Goal: Task Accomplishment & Management: Manage account settings

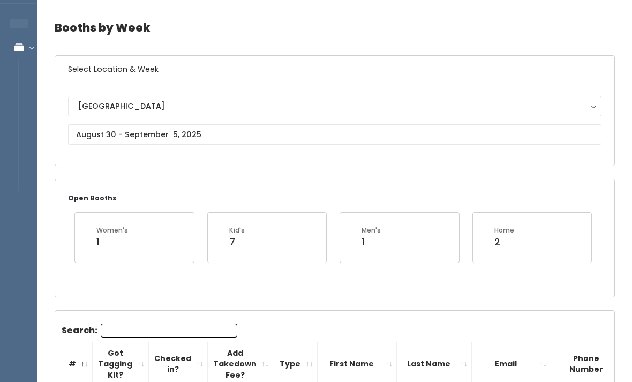
scroll to position [34, 0]
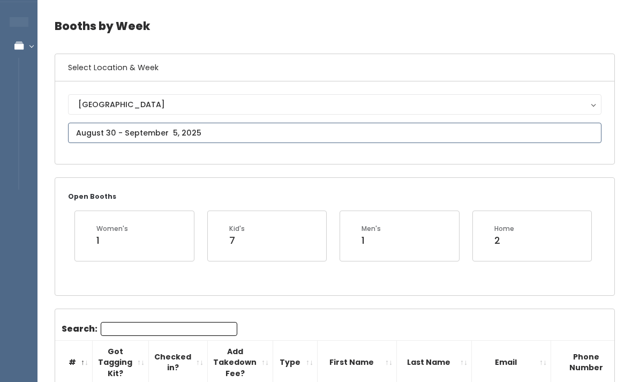
click at [329, 139] on input "text" at bounding box center [335, 133] width 534 height 20
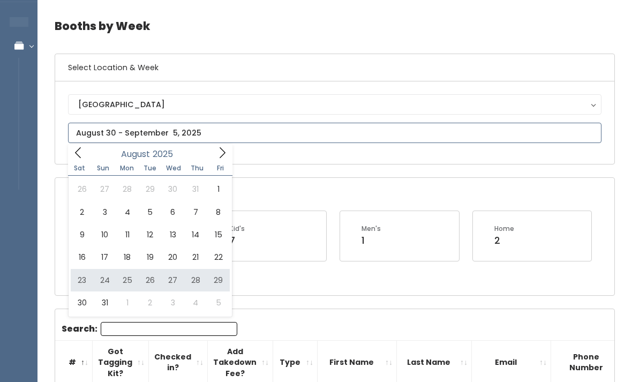
type input "August 23 to August 29"
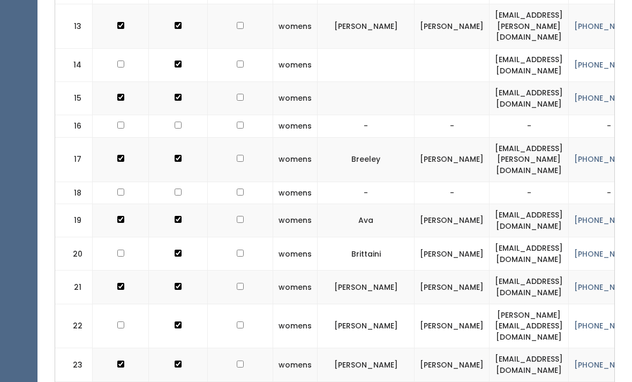
scroll to position [788, 0]
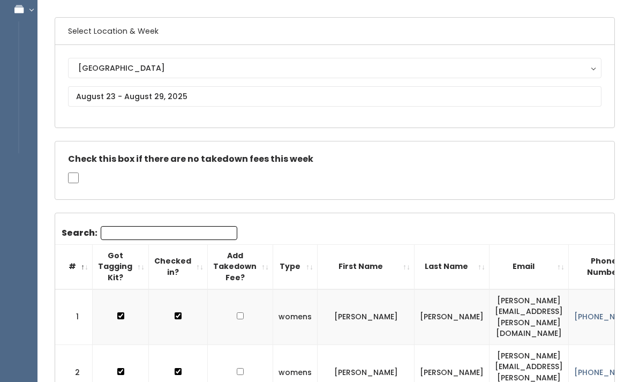
scroll to position [0, 0]
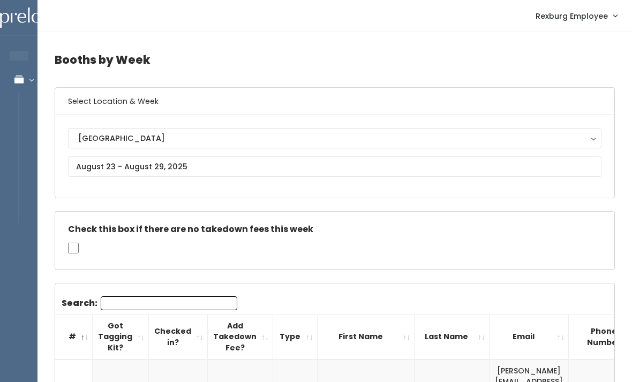
click at [136, 299] on input "Search:" at bounding box center [169, 303] width 137 height 14
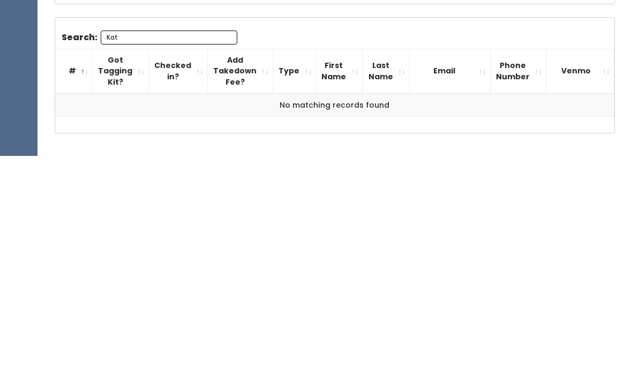
scroll to position [78, 0]
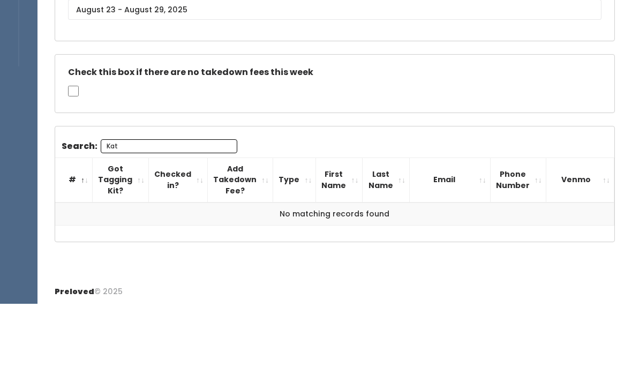
type input "Kat"
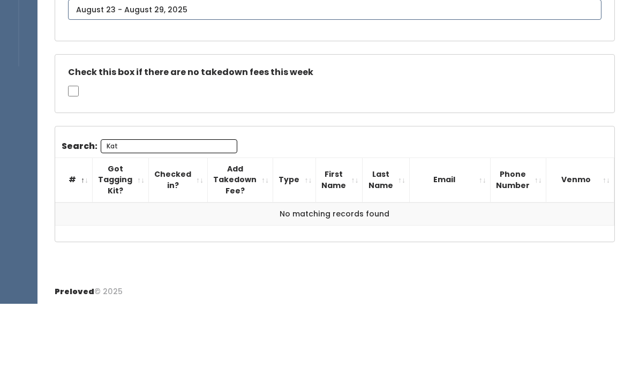
click at [151, 18] on body "EMPLOYEES Manage Bookings Booths by Week All Bookings Bookings with Booths Boot…" at bounding box center [316, 153] width 632 height 463
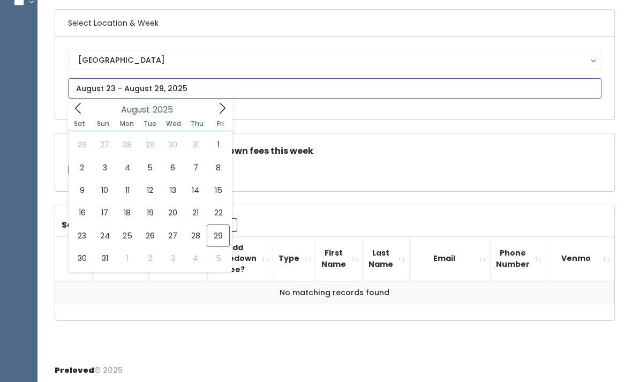
type input "August 30 to September 5"
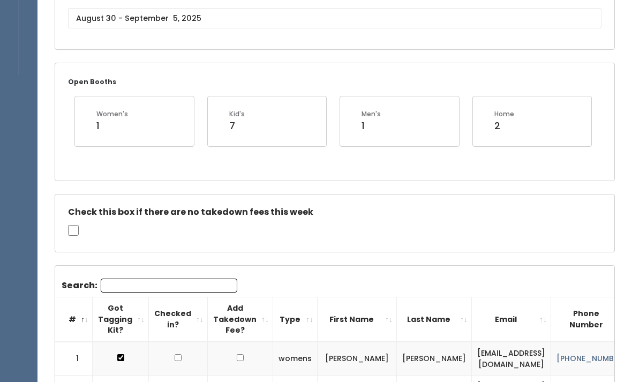
click at [189, 282] on input "Search:" at bounding box center [169, 286] width 137 height 14
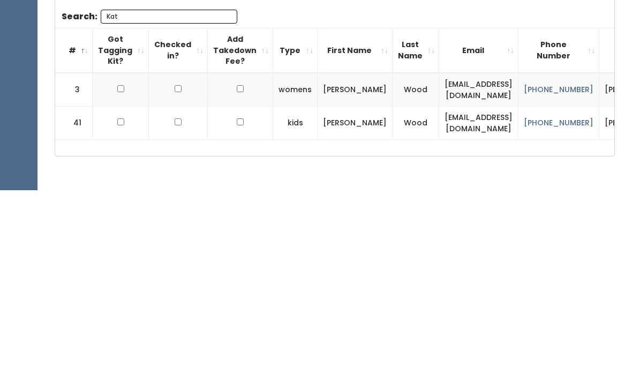
scroll to position [228, 0]
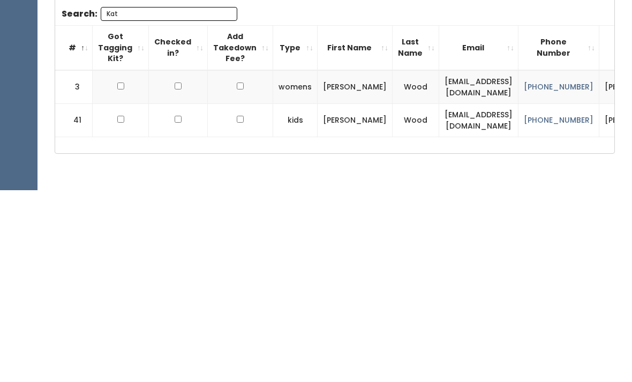
type input "Kat"
click at [121, 274] on input "checkbox" at bounding box center [120, 277] width 7 height 7
checkbox input "true"
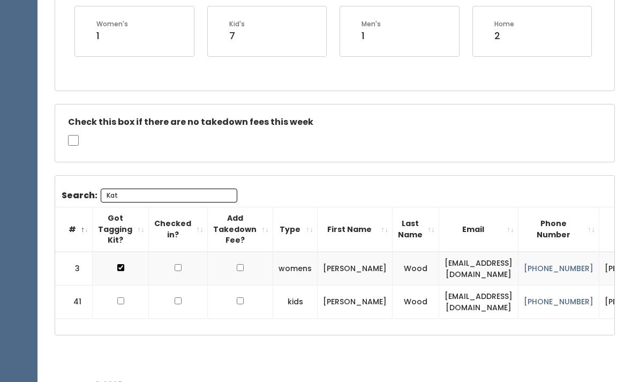
click at [122, 304] on input "checkbox" at bounding box center [120, 300] width 7 height 7
checkbox input "true"
click at [144, 200] on input "Kat" at bounding box center [169, 196] width 137 height 14
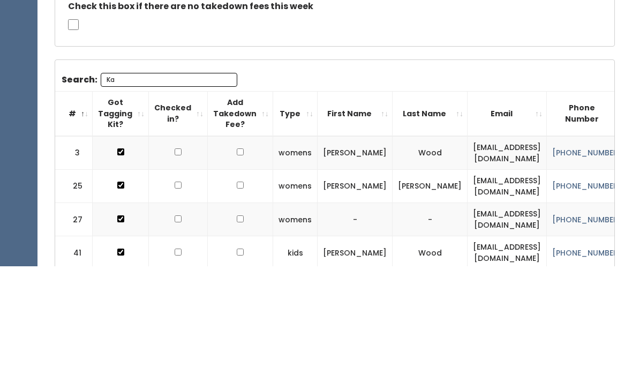
type input "K"
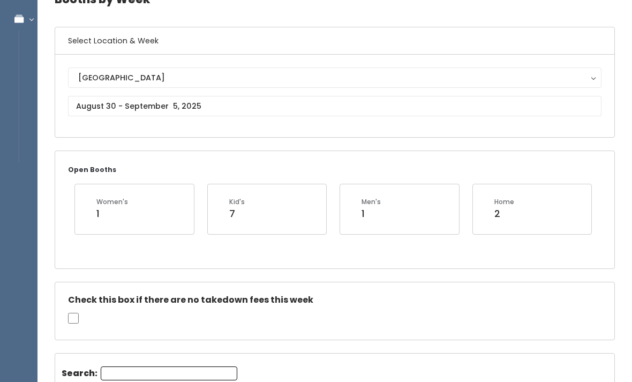
scroll to position [61, 0]
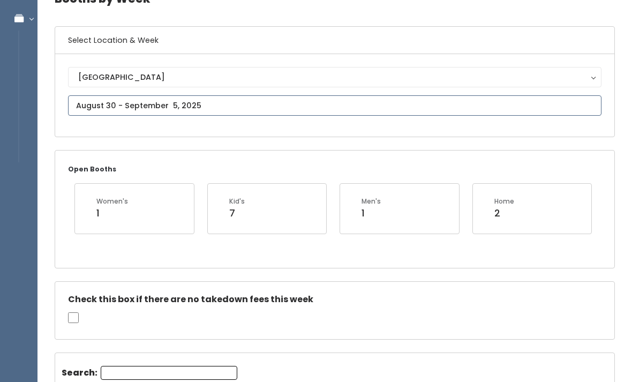
click at [162, 102] on input "text" at bounding box center [335, 105] width 534 height 20
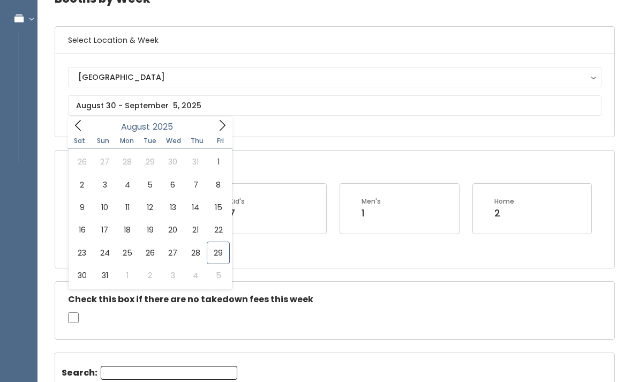
click at [316, 264] on div "Open Booths Women's 1 Kid's 7 Men's 1 Home 2" at bounding box center [335, 209] width 560 height 117
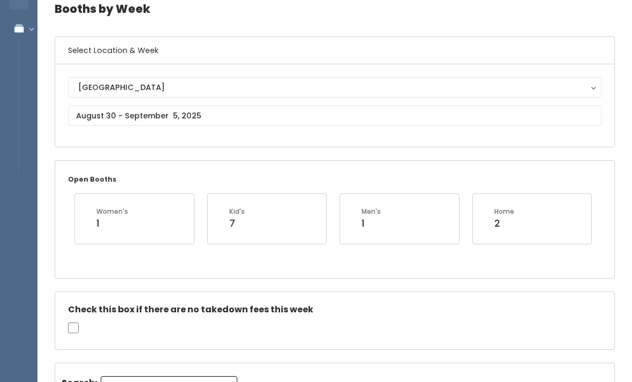
scroll to position [0, 0]
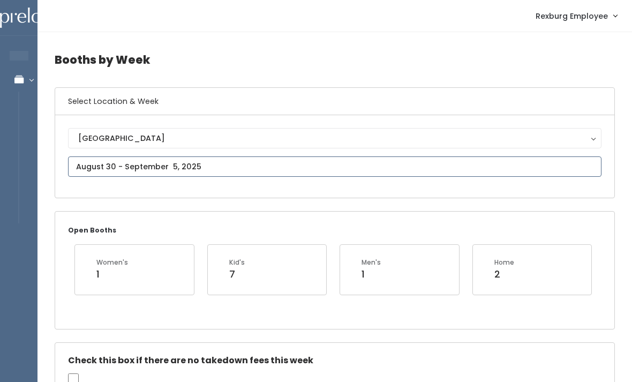
click at [202, 161] on input "text" at bounding box center [335, 167] width 534 height 20
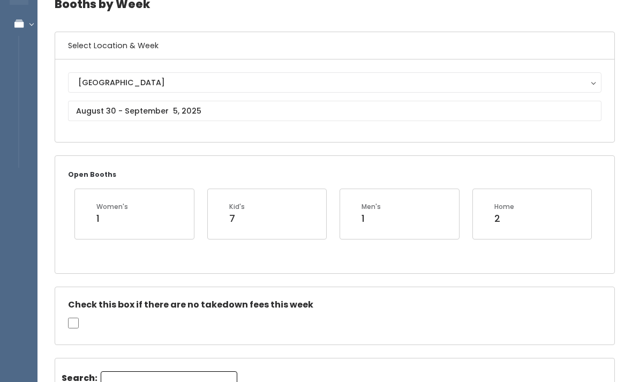
scroll to position [56, 0]
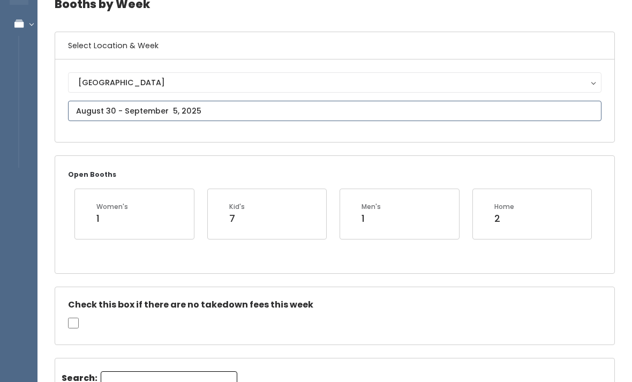
click at [242, 115] on input "text" at bounding box center [335, 111] width 534 height 20
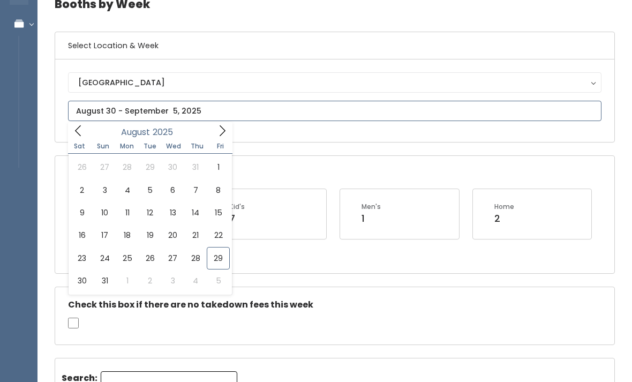
type input "August 23 to August 29"
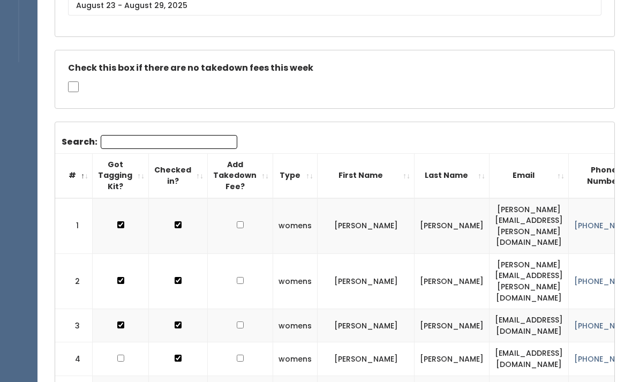
scroll to position [161, 0]
click at [209, 144] on input "Search:" at bounding box center [169, 142] width 137 height 14
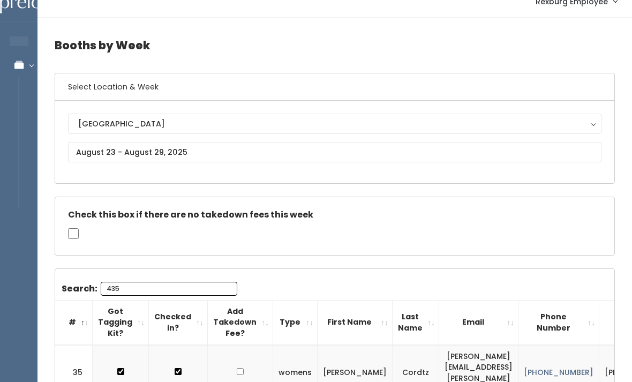
scroll to position [8, 0]
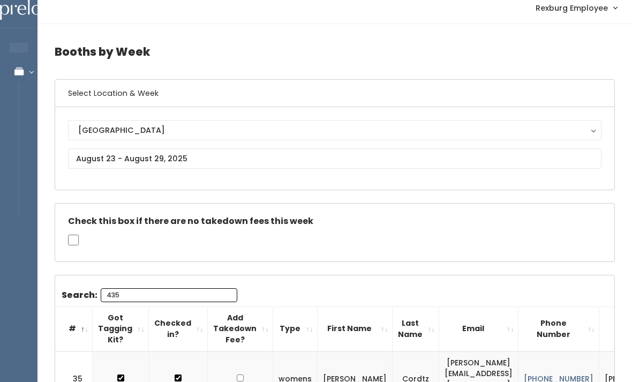
type input "435"
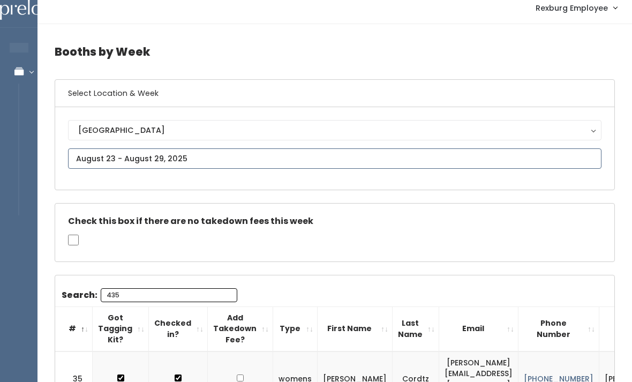
click at [244, 162] on input "text" at bounding box center [335, 158] width 534 height 20
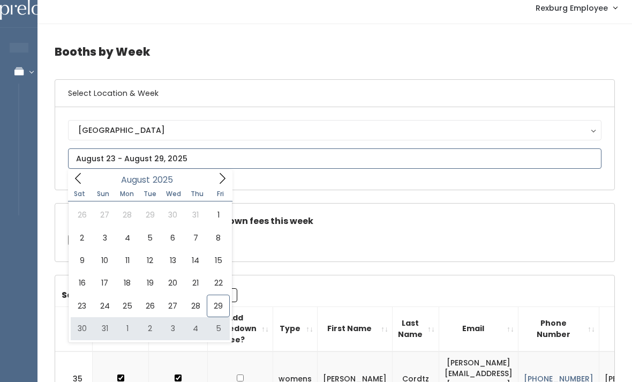
type input "[DATE] to [DATE]"
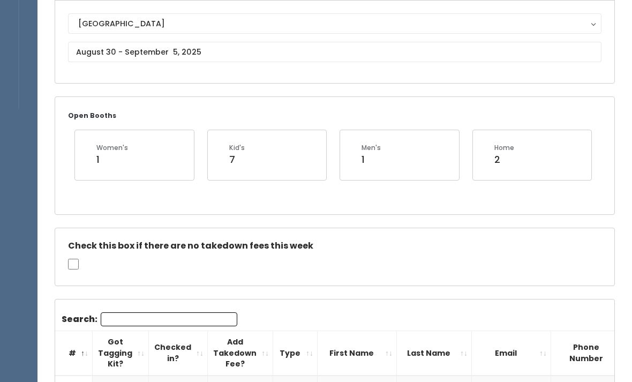
click at [175, 320] on input "Search:" at bounding box center [169, 320] width 137 height 14
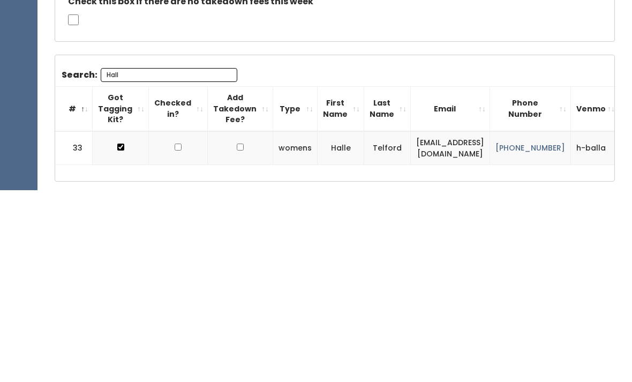
scroll to position [184, 0]
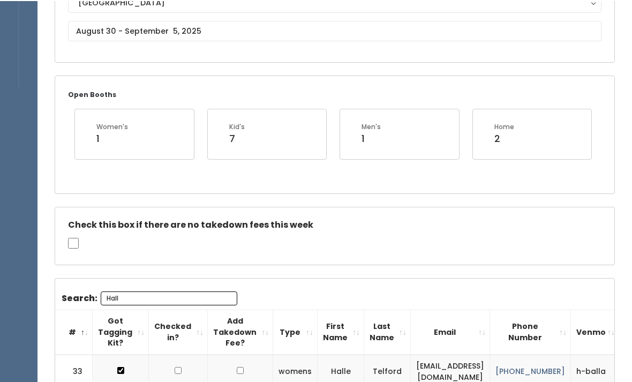
type input "Hall"
click at [181, 35] on body "EMPLOYEES Manage Bookings Booths by Week All Bookings Bookings with Booths Boot…" at bounding box center [316, 165] width 632 height 605
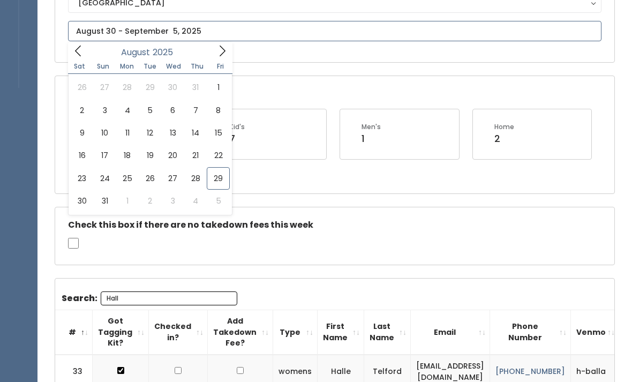
type input "August 30 to September 5"
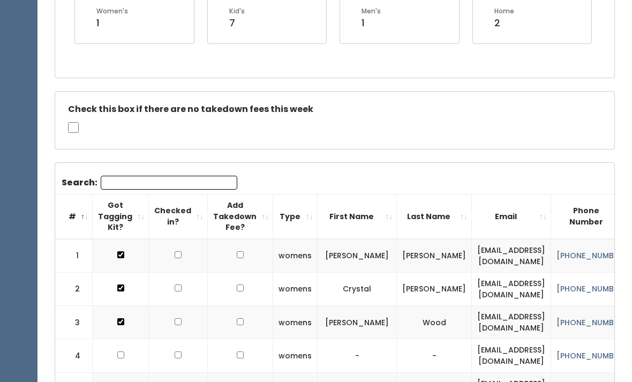
scroll to position [259, 0]
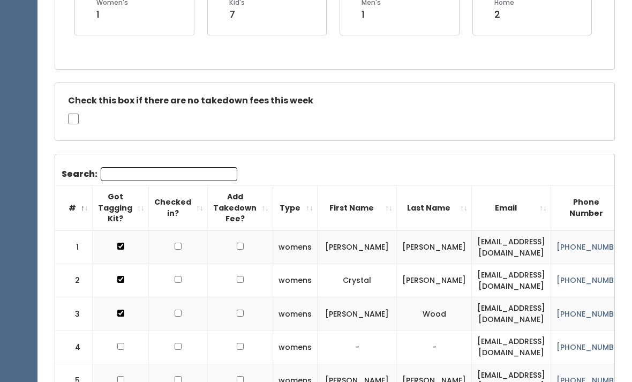
click at [191, 175] on input "Search:" at bounding box center [169, 175] width 137 height 14
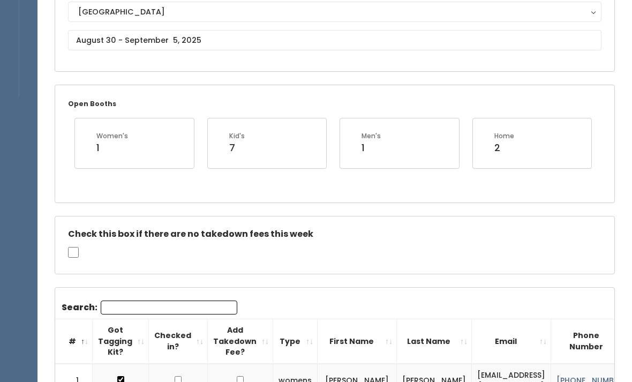
scroll to position [126, 0]
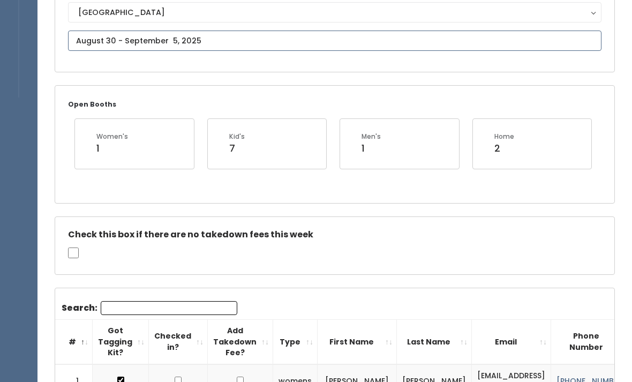
click at [304, 44] on input "text" at bounding box center [335, 41] width 534 height 20
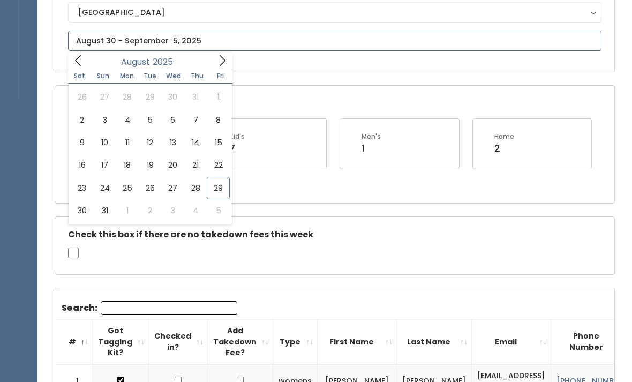
type input "August 23 to August 29"
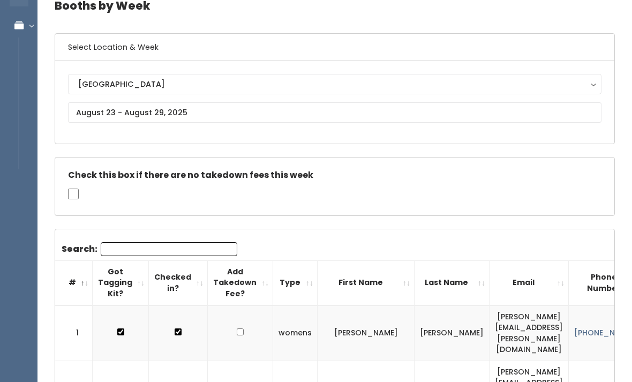
click at [207, 244] on input "Search:" at bounding box center [169, 249] width 137 height 14
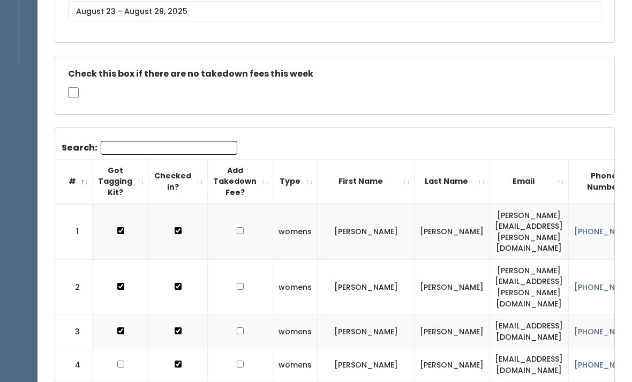
scroll to position [146, 0]
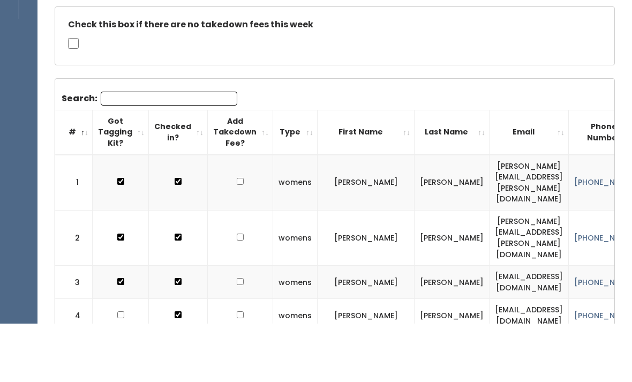
click at [205, 150] on input "Search:" at bounding box center [169, 157] width 137 height 14
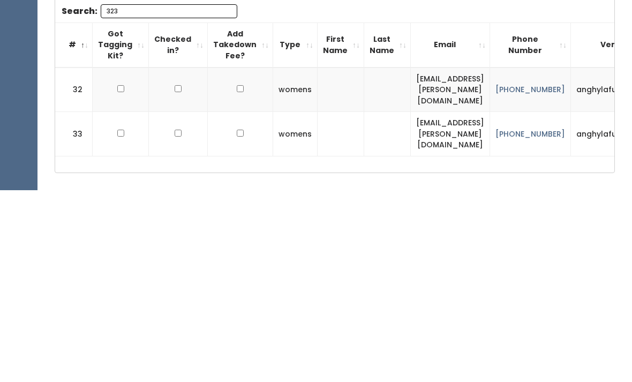
scroll to position [121, 0]
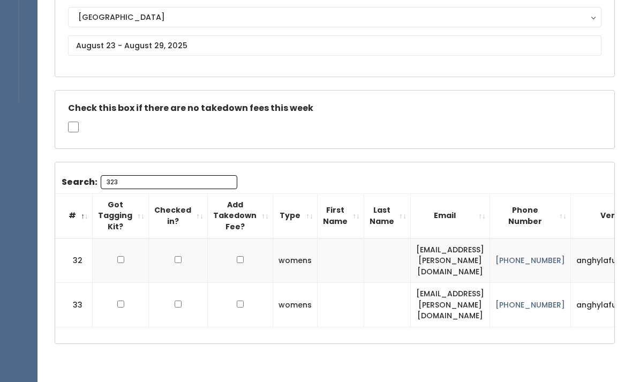
click at [137, 187] on input "323" at bounding box center [169, 182] width 137 height 14
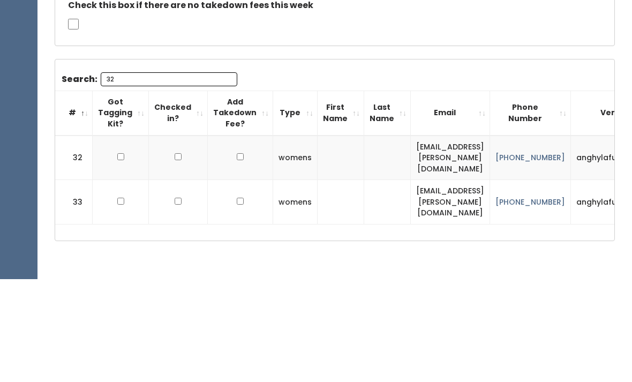
type input "3"
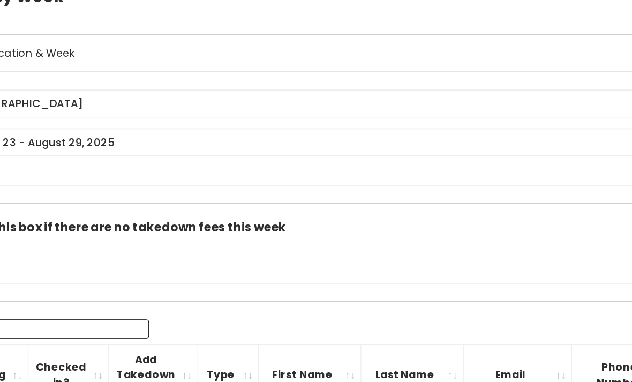
scroll to position [0, 0]
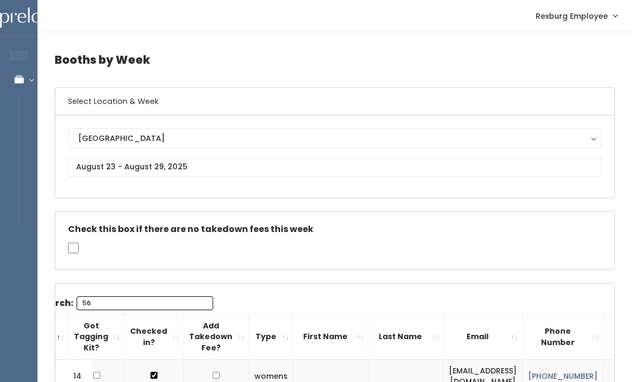
click at [157, 300] on input "56" at bounding box center [145, 303] width 137 height 14
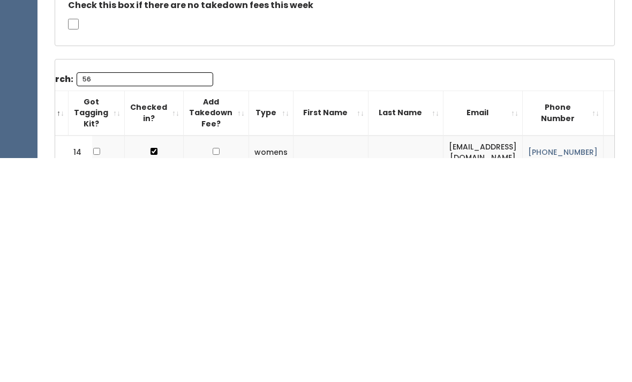
type input "5"
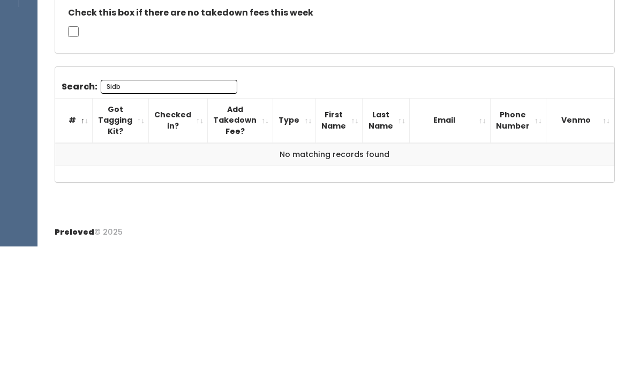
scroll to position [78, 0]
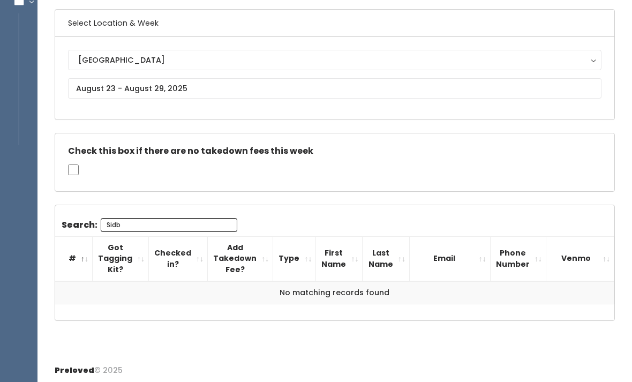
click at [195, 218] on input "Sidb" at bounding box center [169, 225] width 137 height 14
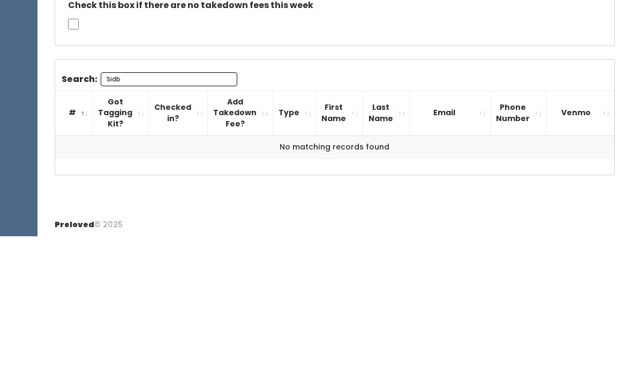
click at [194, 218] on input "Sidb" at bounding box center [169, 225] width 137 height 14
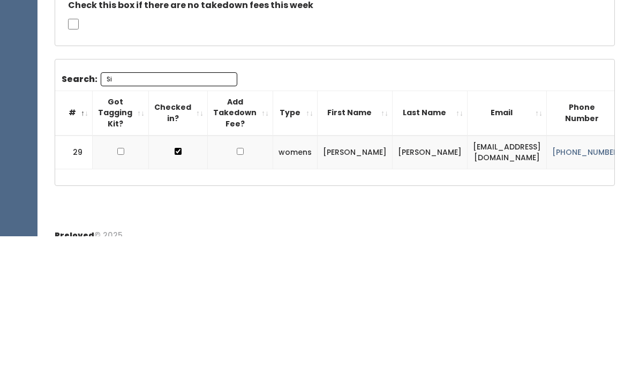
type input "S"
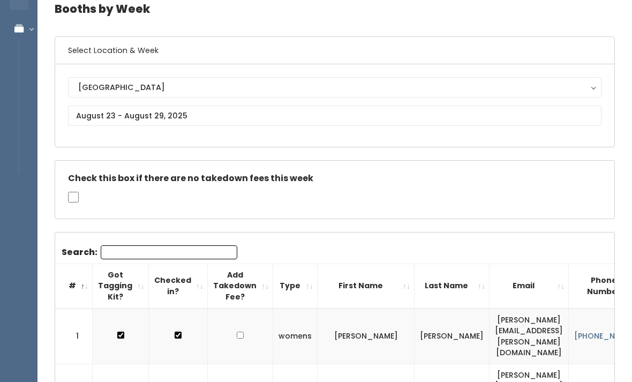
scroll to position [0, 0]
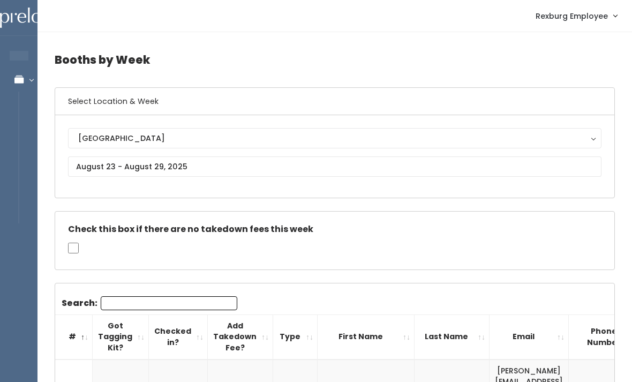
click at [189, 296] on input "Search:" at bounding box center [169, 303] width 137 height 14
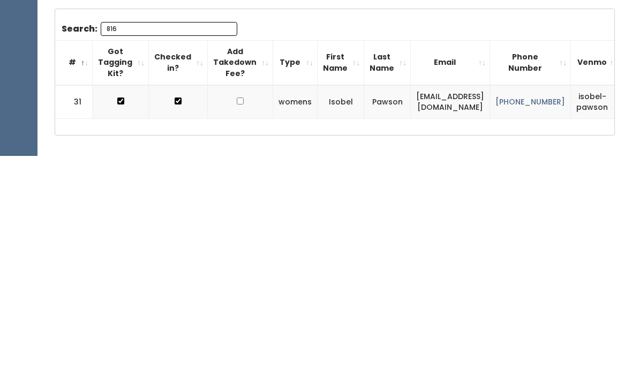
scroll to position [49, 0]
type input "8"
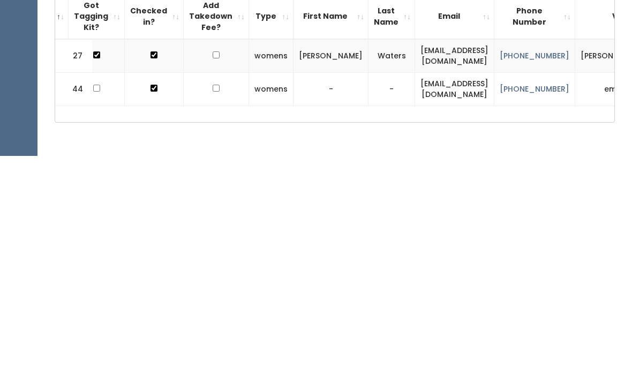
scroll to position [0, 24]
type input "208 569"
click at [221, 299] on td at bounding box center [216, 315] width 65 height 33
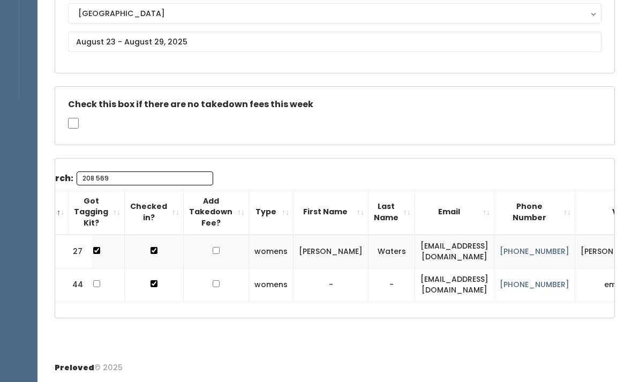
click at [213, 287] on input "checkbox" at bounding box center [216, 283] width 7 height 7
checkbox input "true"
click at [162, 172] on input "208 569" at bounding box center [145, 179] width 137 height 14
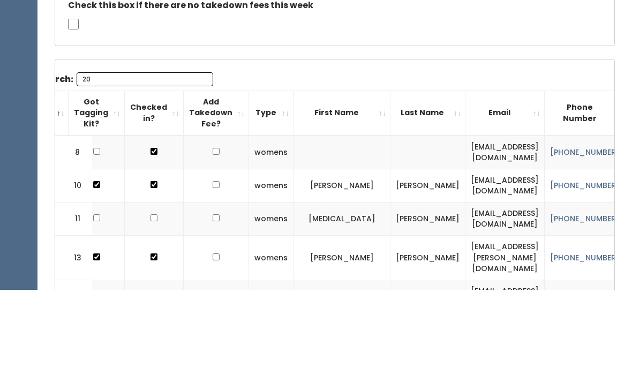
type input "2"
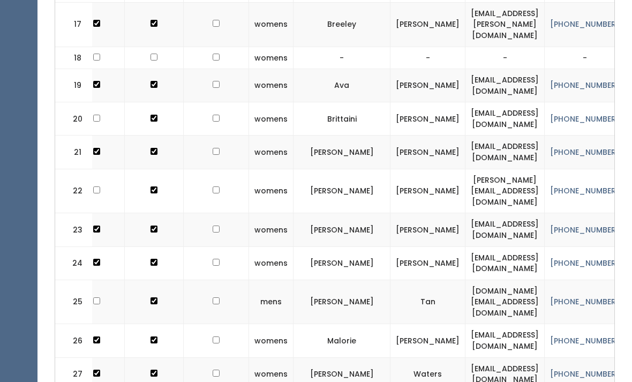
scroll to position [923, 0]
checkbox input "true"
